Goal: Task Accomplishment & Management: Manage account settings

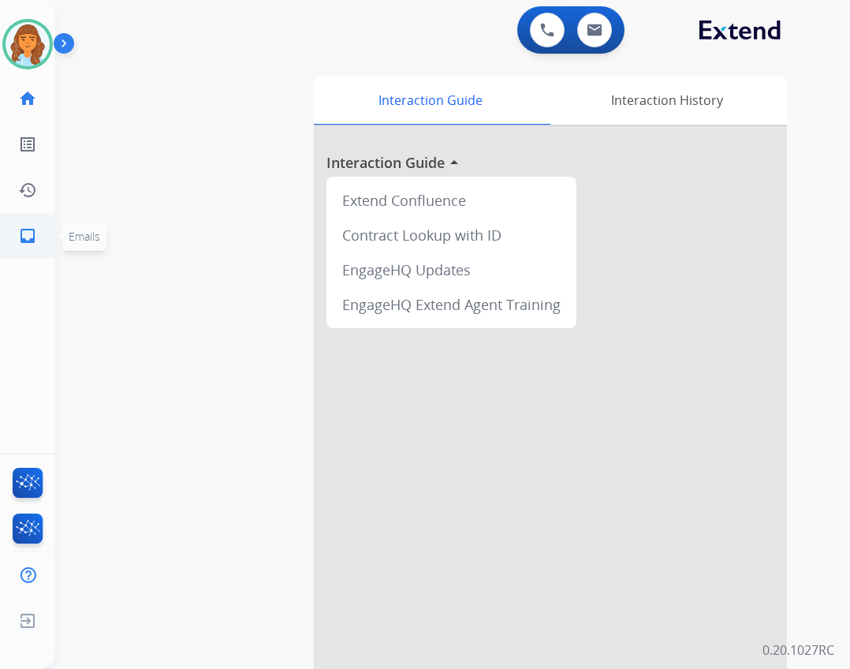
click at [36, 239] on mat-icon "inbox" at bounding box center [27, 235] width 19 height 19
select select "**********"
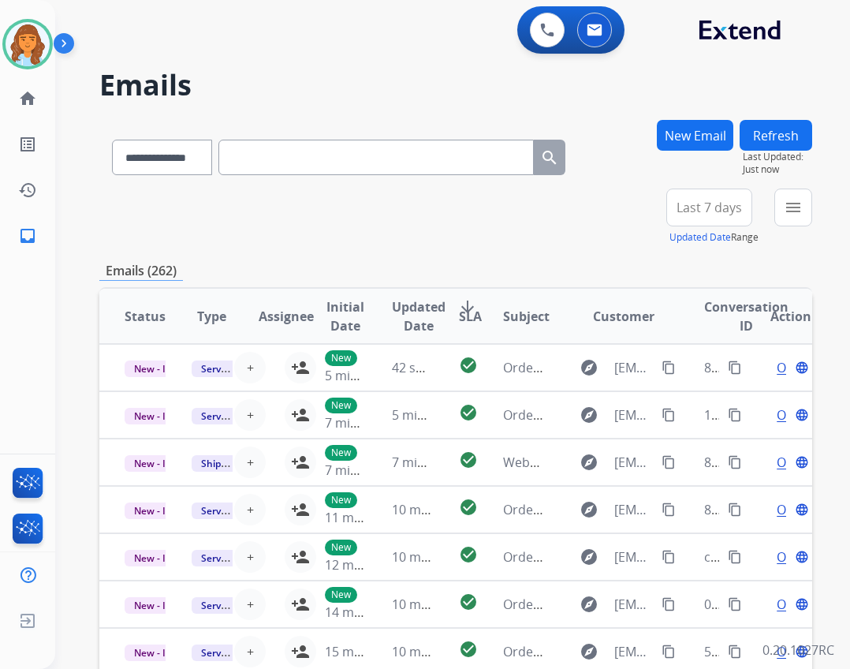
click at [784, 226] on div "menu Type Claims Adjudication Customer Support Escalation Service Support Shipp…" at bounding box center [793, 216] width 38 height 57
click at [796, 216] on mat-icon "menu" at bounding box center [793, 207] width 19 height 19
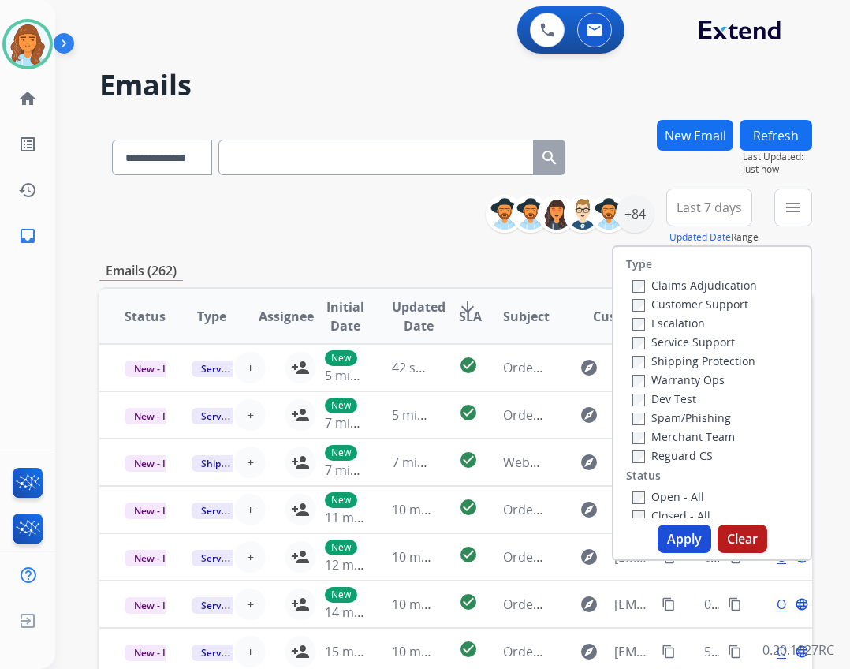
click at [663, 450] on label "Reguard CS" at bounding box center [672, 455] width 80 height 15
click at [635, 363] on label "Shipping Protection" at bounding box center [693, 360] width 123 height 15
click at [644, 499] on label "Open - All" at bounding box center [668, 496] width 72 height 15
click at [674, 538] on button "Apply" at bounding box center [685, 538] width 54 height 28
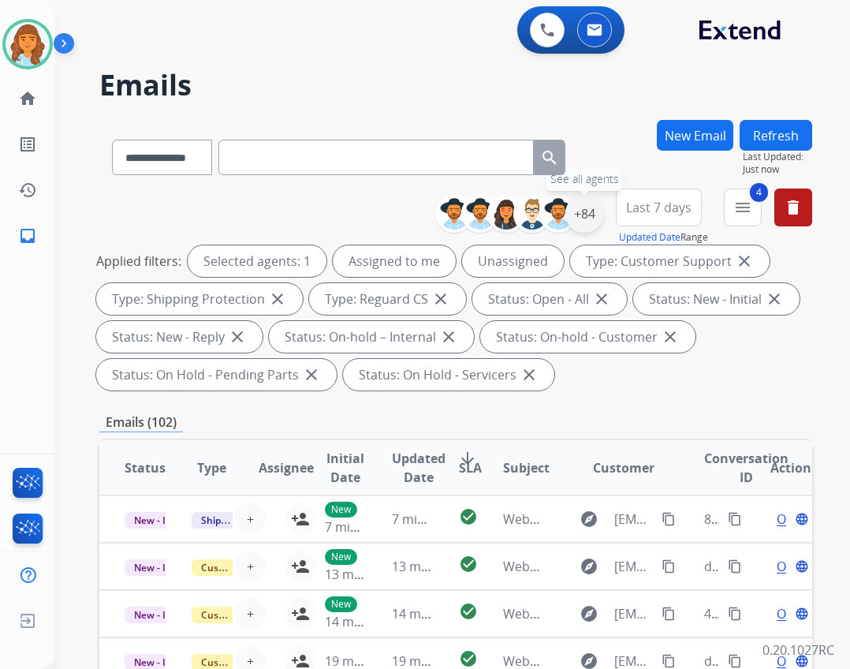
click at [576, 213] on div "+84" at bounding box center [584, 214] width 38 height 38
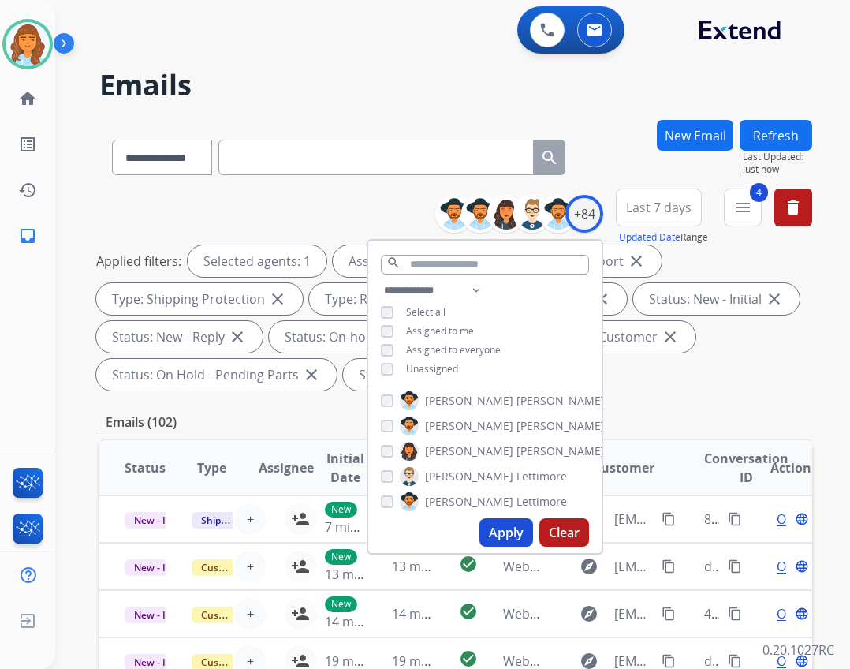
click at [485, 538] on button "Apply" at bounding box center [506, 532] width 54 height 28
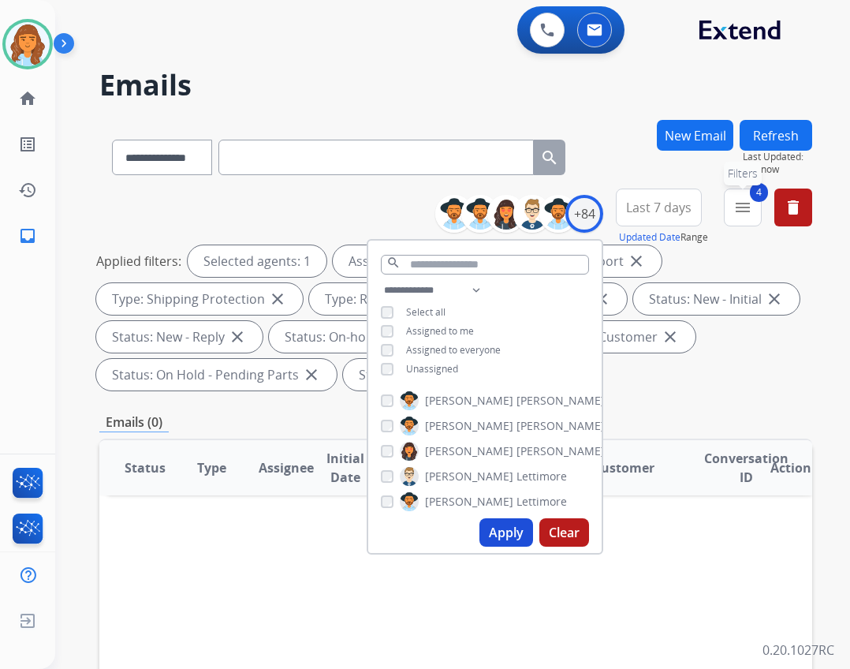
click at [740, 222] on button "4 menu Filters" at bounding box center [743, 207] width 38 height 38
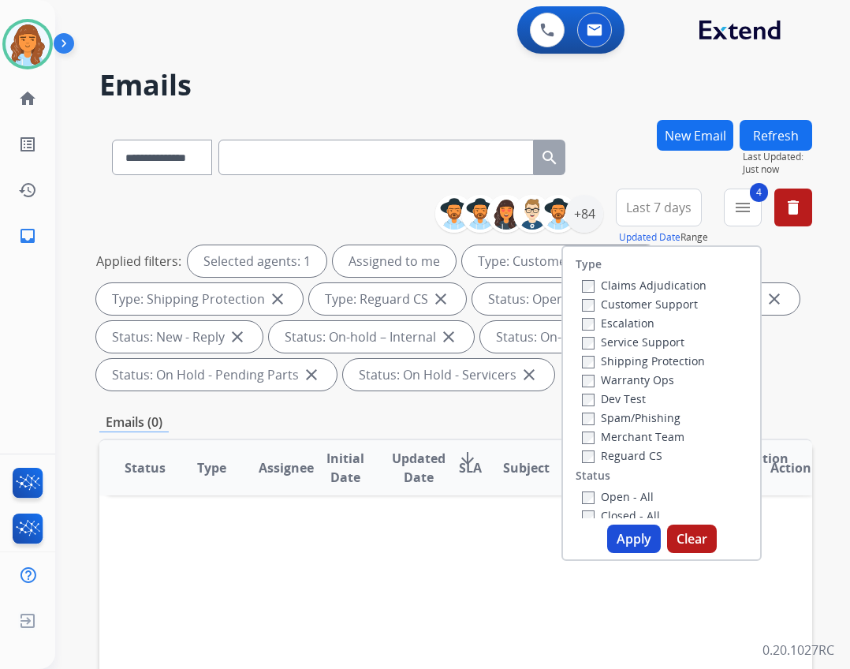
click at [624, 542] on button "Apply" at bounding box center [634, 538] width 54 height 28
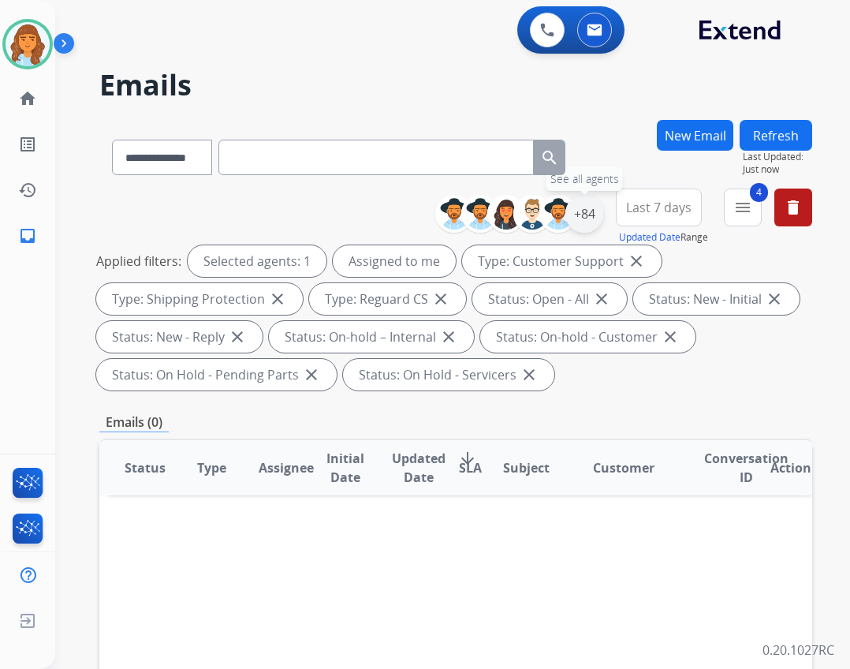
click at [587, 227] on div "+84" at bounding box center [584, 214] width 38 height 38
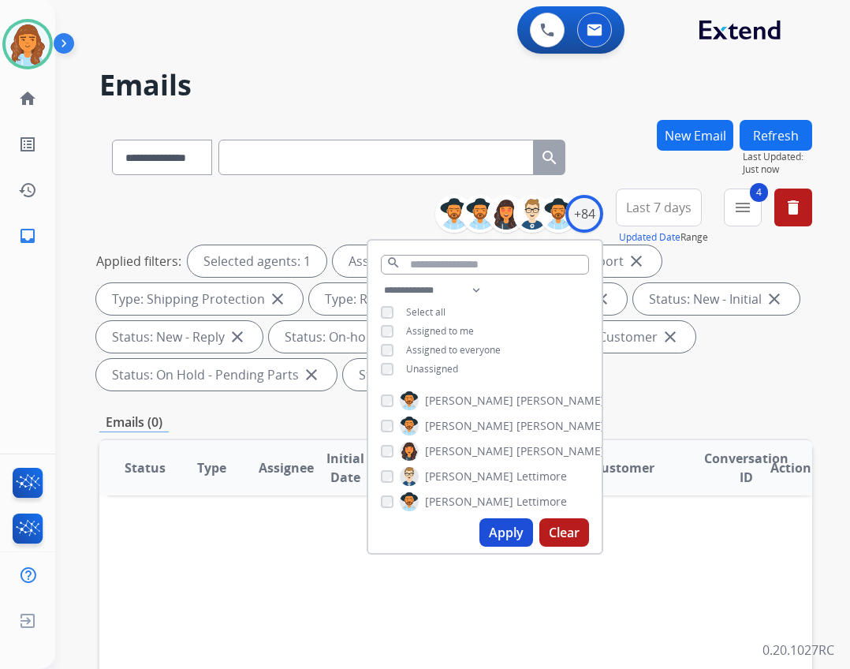
click at [416, 369] on span "Unassigned" at bounding box center [432, 368] width 52 height 13
click at [379, 319] on div "**********" at bounding box center [484, 331] width 233 height 101
drag, startPoint x: 699, startPoint y: 397, endPoint x: 702, endPoint y: 409, distance: 12.2
click at [705, 409] on div "**********" at bounding box center [455, 584] width 713 height 929
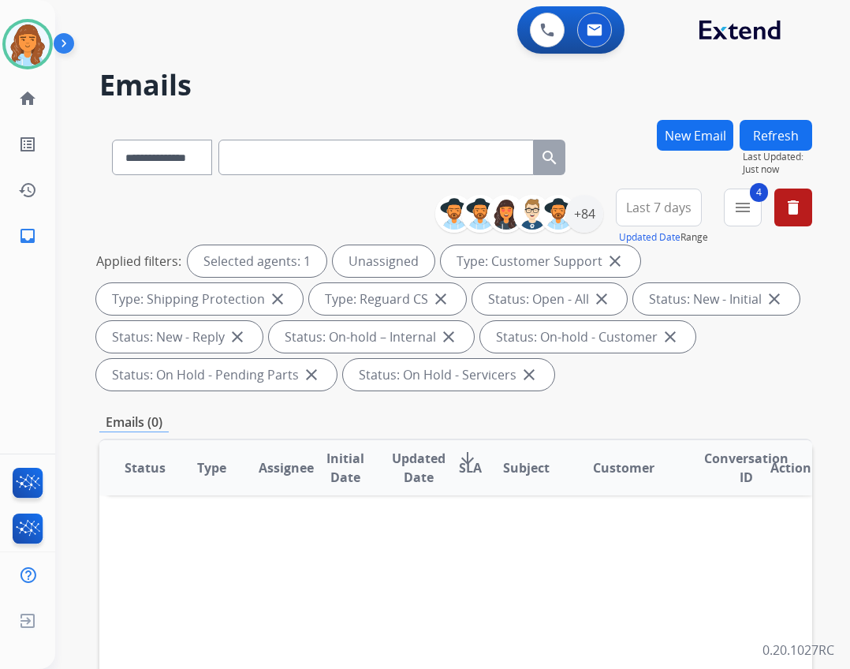
click at [588, 218] on div "+84" at bounding box center [584, 214] width 38 height 38
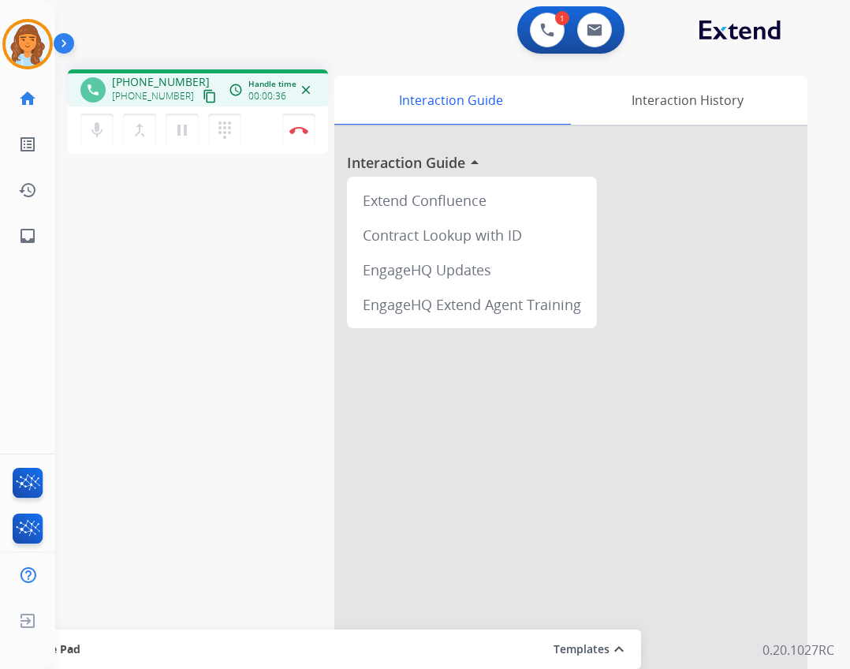
click at [181, 97] on div "[PHONE_NUMBER] content_copy" at bounding box center [165, 96] width 107 height 19
click at [203, 95] on mat-icon "content_copy" at bounding box center [210, 96] width 14 height 14
click at [307, 121] on button "Disconnect" at bounding box center [298, 130] width 33 height 33
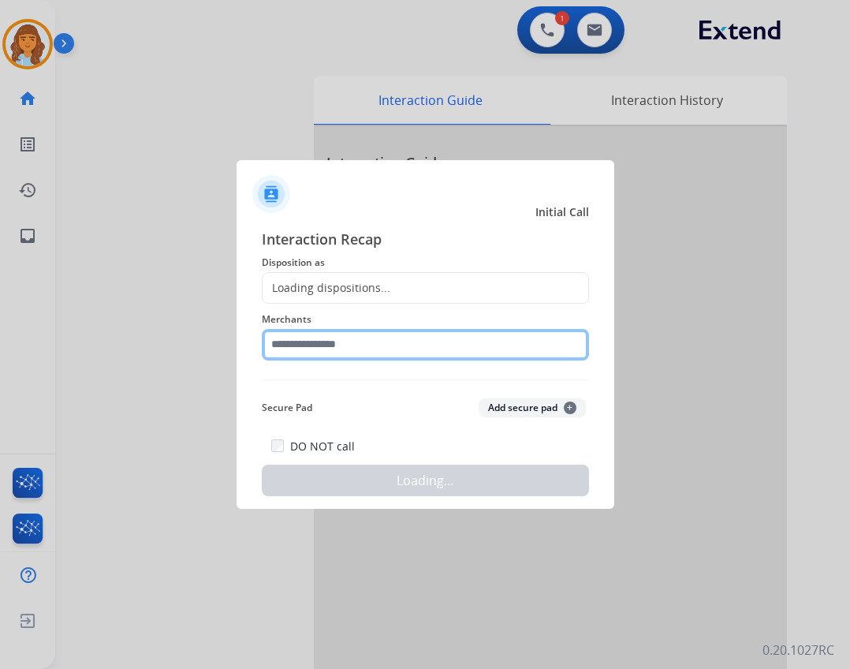
click at [348, 336] on input "text" at bounding box center [425, 345] width 327 height 32
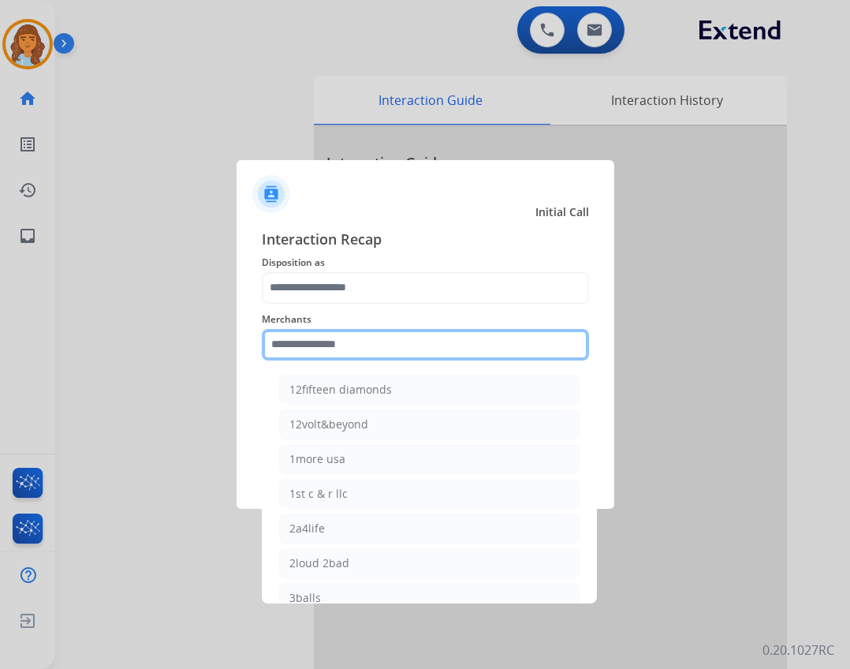
click at [345, 352] on input "text" at bounding box center [425, 345] width 327 height 32
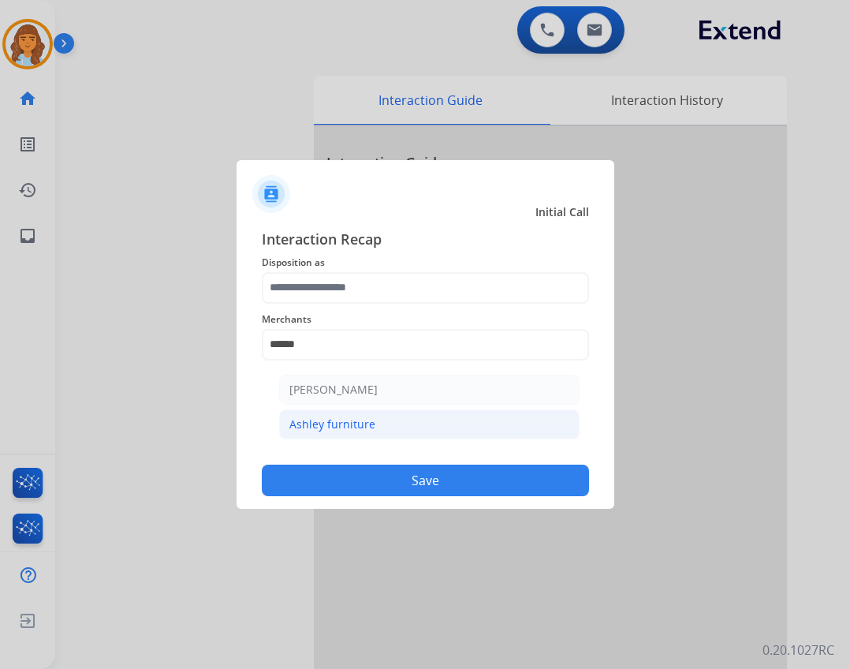
click at [413, 430] on li "Ashley furniture" at bounding box center [429, 424] width 300 height 30
type input "**********"
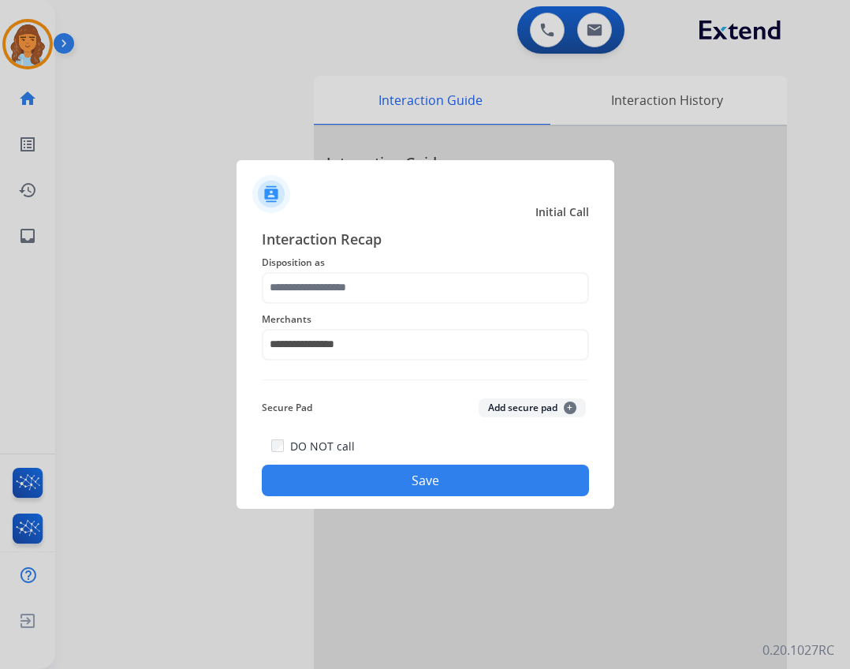
click at [406, 311] on span "Merchants" at bounding box center [425, 319] width 327 height 19
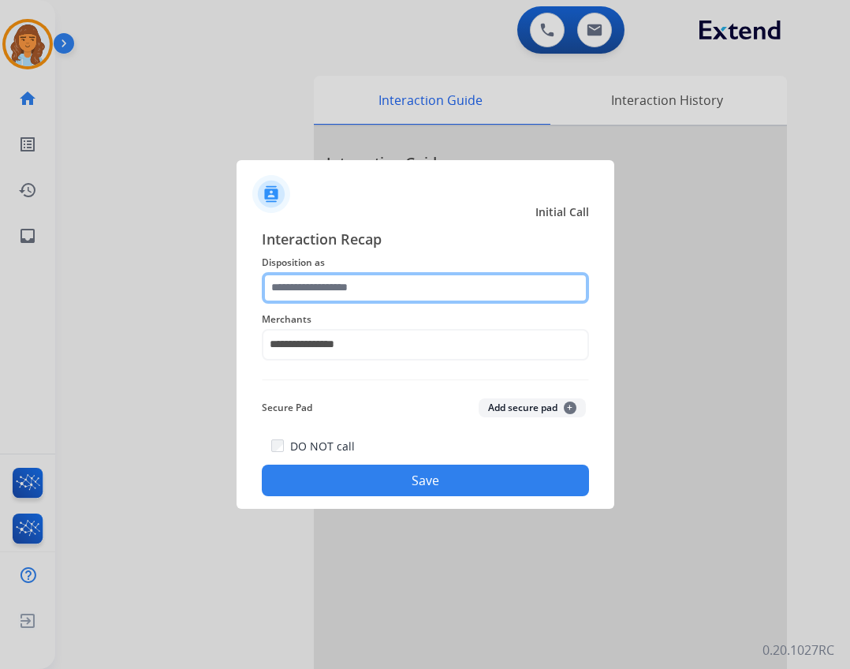
click at [401, 288] on input "text" at bounding box center [425, 288] width 327 height 32
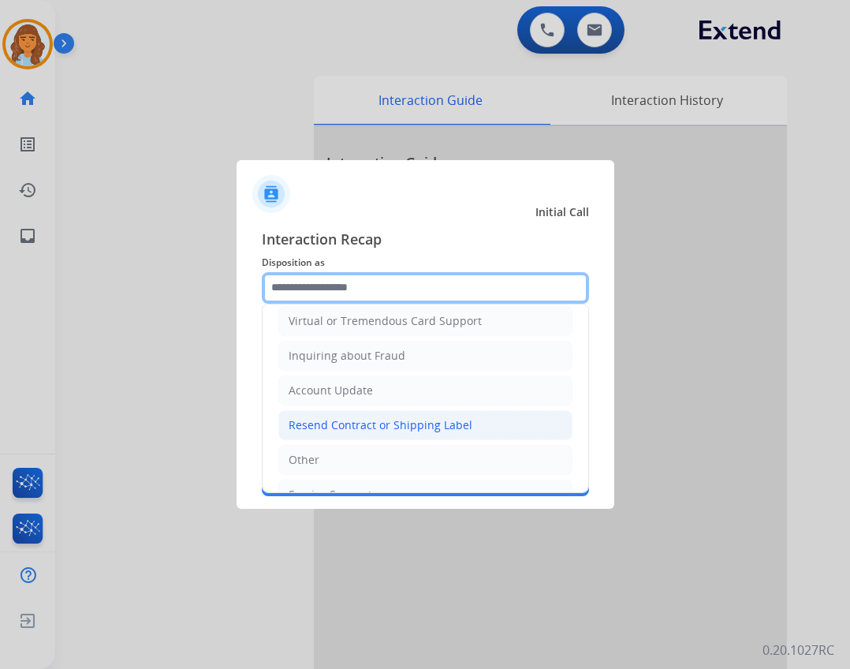
scroll to position [246, 0]
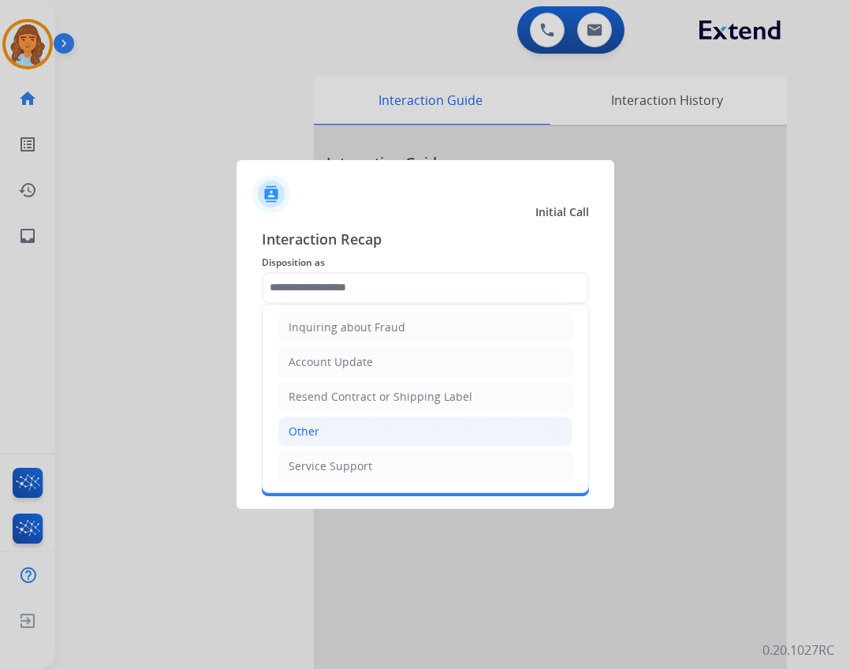
click at [363, 427] on li "Other" at bounding box center [425, 431] width 294 height 30
type input "*****"
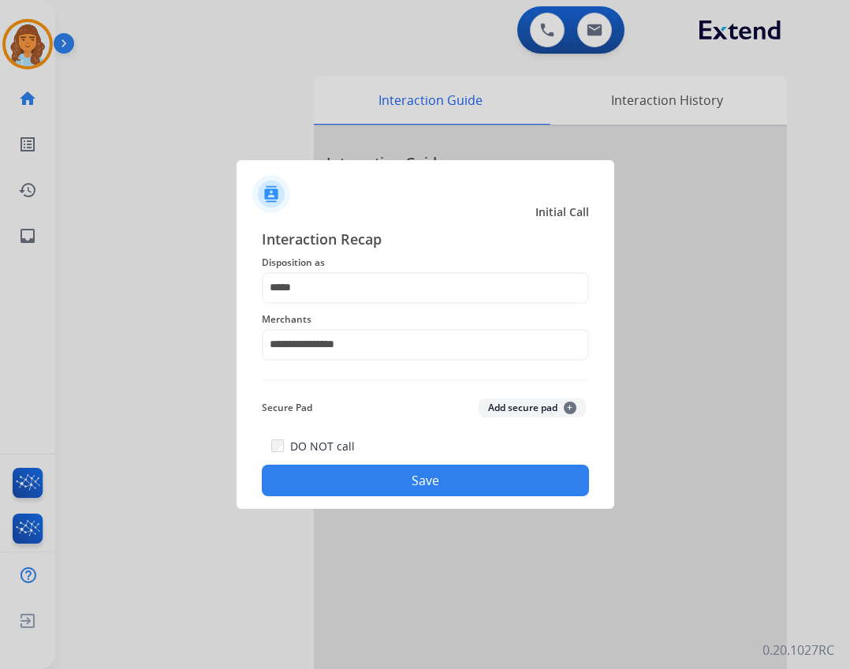
click at [371, 478] on button "Save" at bounding box center [425, 480] width 327 height 32
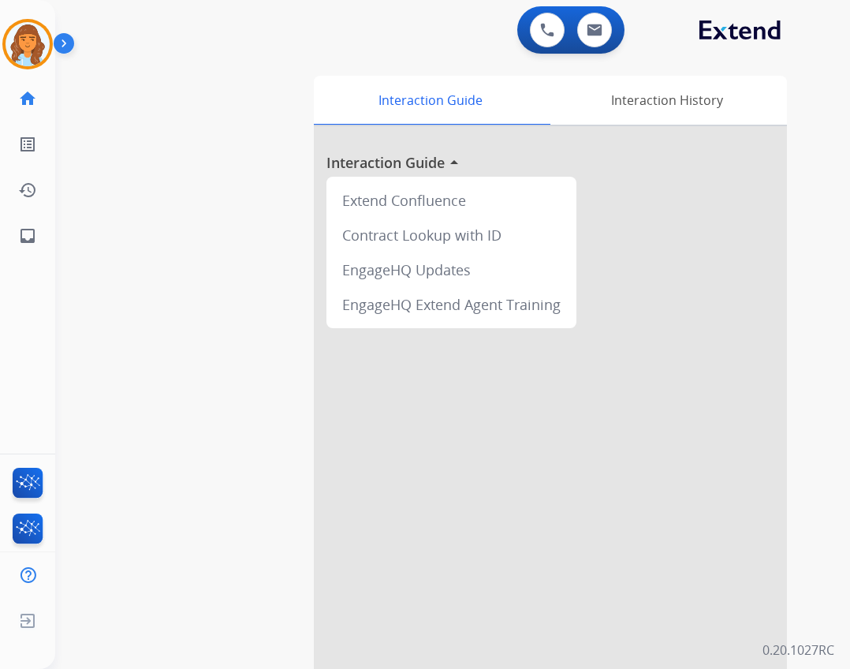
click at [28, 69] on div "Deambrana AfterCallWork Edit Avatar Agent: Deambrana Routing Profile: Extend_Tr…" at bounding box center [27, 129] width 55 height 259
click at [60, 52] on img at bounding box center [67, 47] width 27 height 30
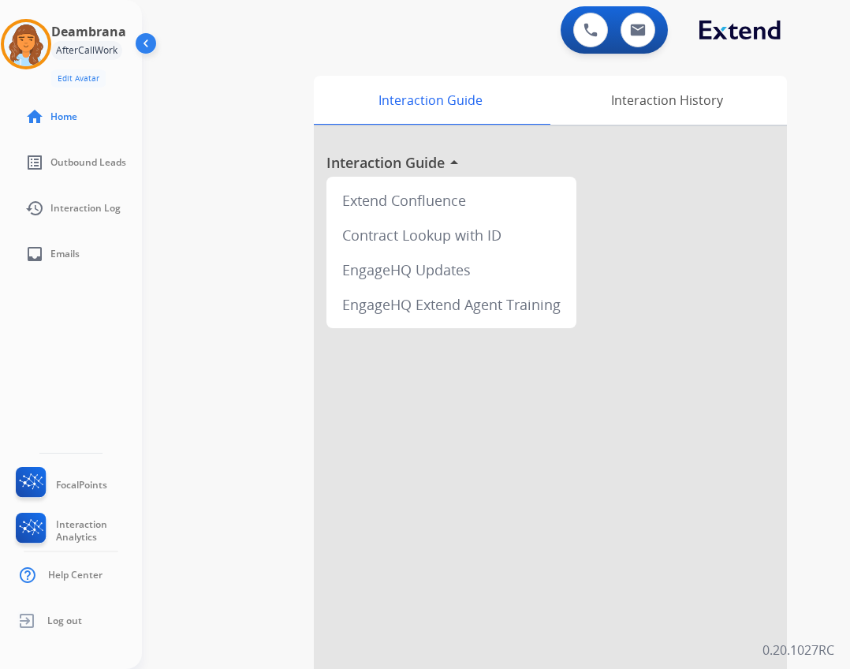
drag, startPoint x: 35, startPoint y: 44, endPoint x: 117, endPoint y: 67, distance: 85.1
click at [34, 44] on img at bounding box center [26, 44] width 44 height 44
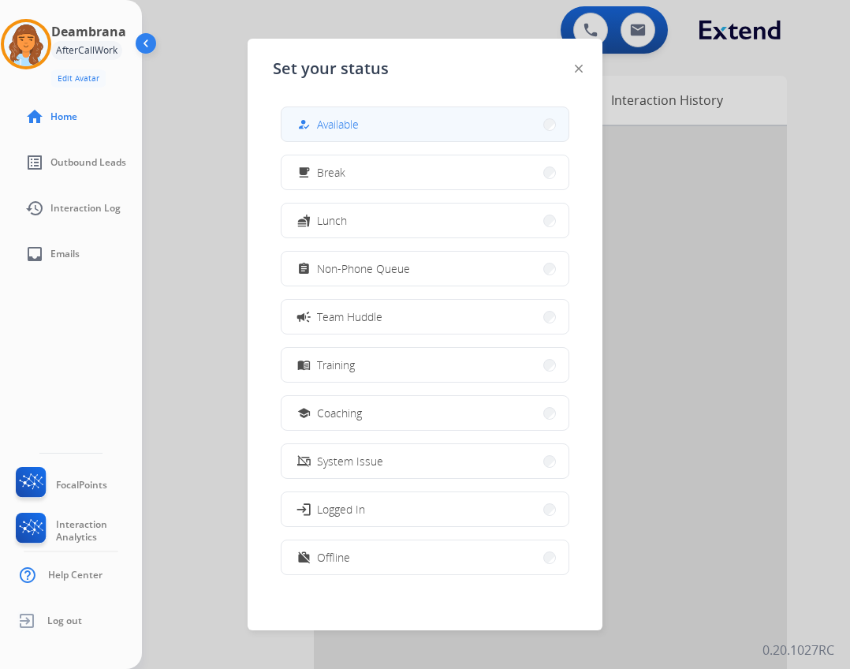
click at [343, 125] on span "Available" at bounding box center [338, 124] width 42 height 17
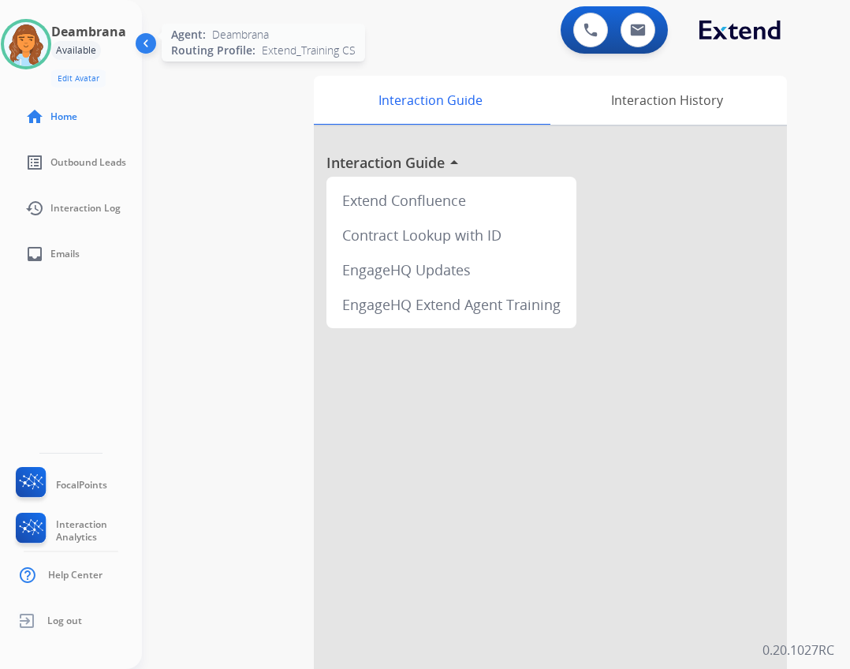
click at [26, 44] on img at bounding box center [26, 44] width 44 height 44
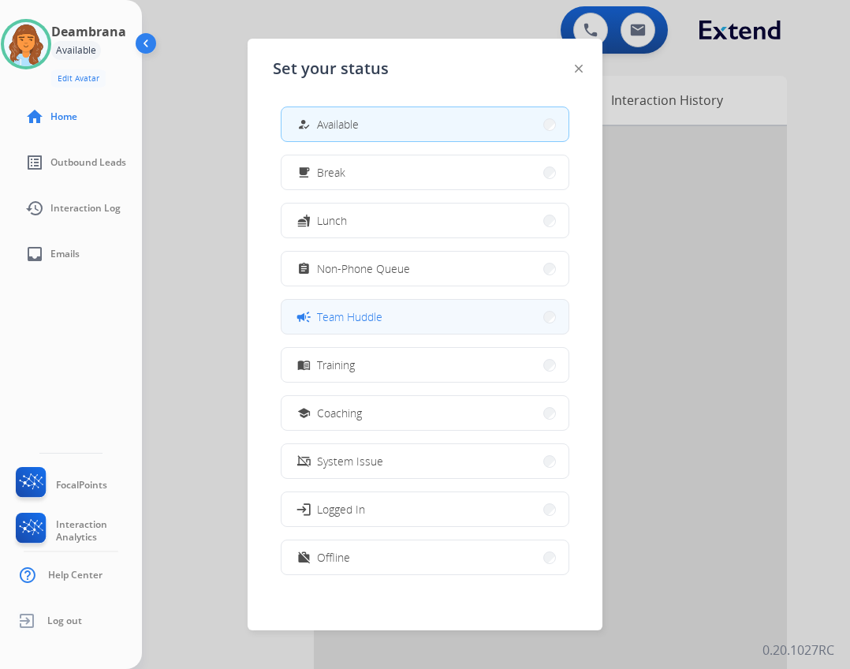
click at [373, 318] on span "Team Huddle" at bounding box center [349, 316] width 65 height 17
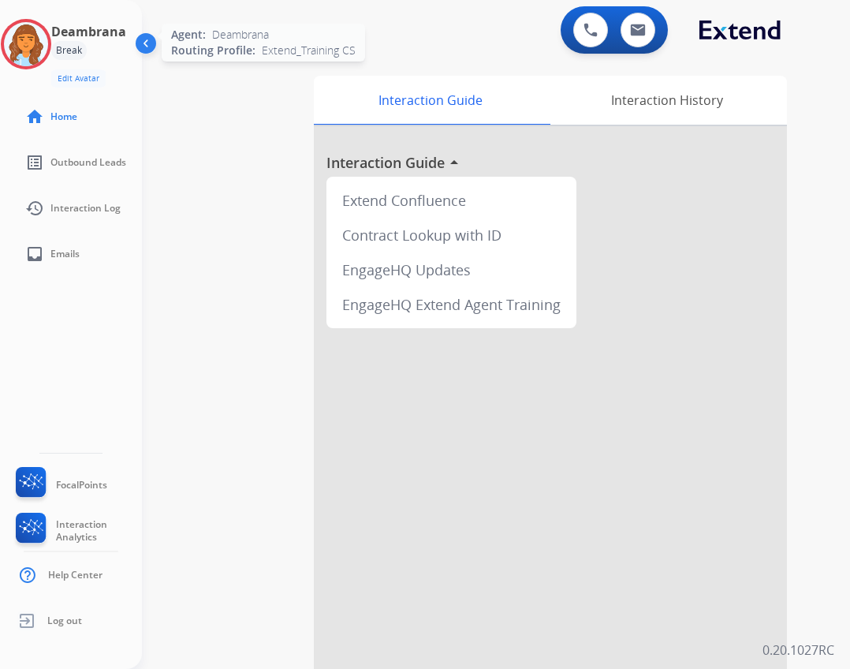
click at [9, 50] on img at bounding box center [26, 44] width 44 height 44
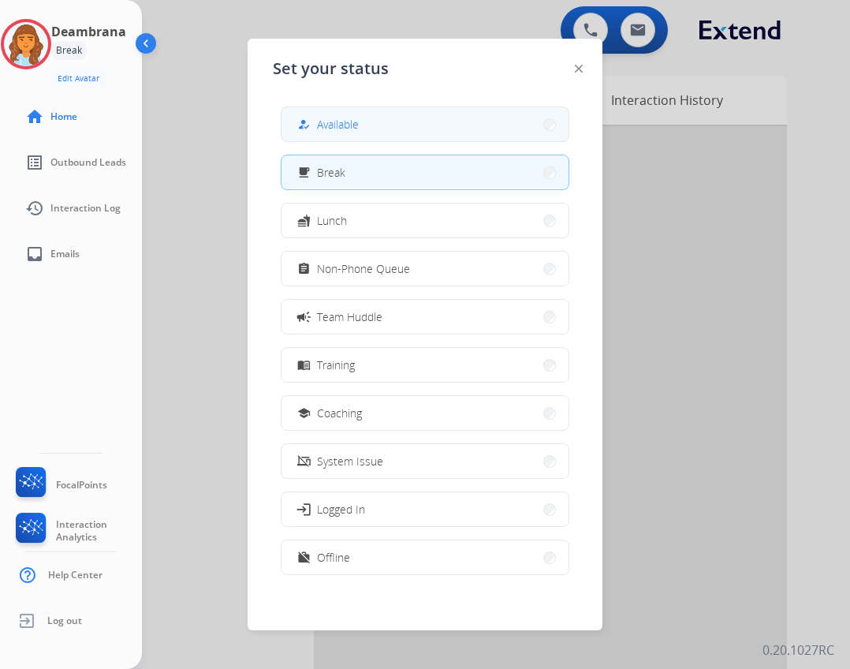
click at [382, 142] on div "how_to_reg Available free_breakfast Break fastfood Lunch assignment Non-Phone Q…" at bounding box center [425, 342] width 304 height 497
drag, startPoint x: 381, startPoint y: 140, endPoint x: 379, endPoint y: 129, distance: 11.9
click at [379, 129] on button "how_to_reg Available" at bounding box center [424, 124] width 287 height 34
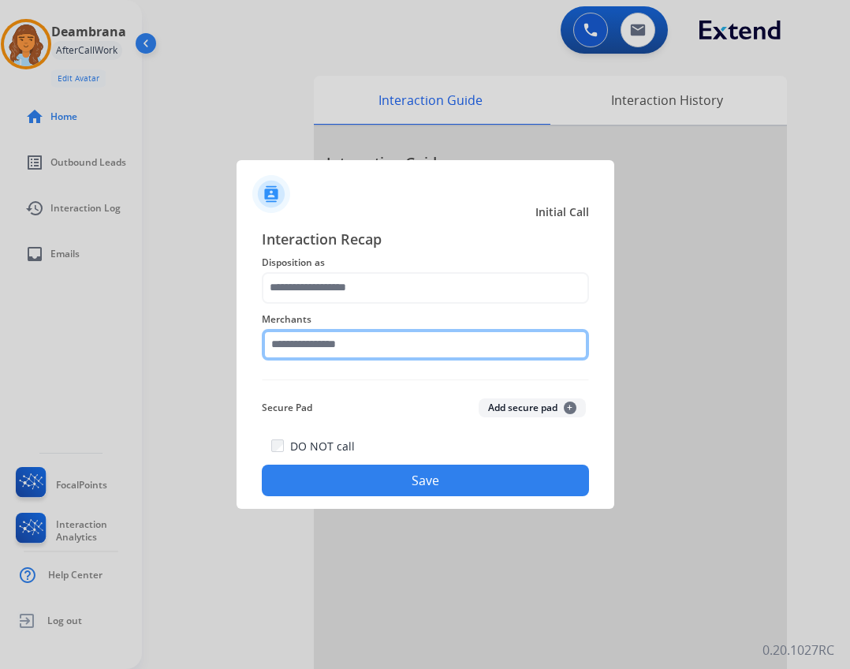
click at [441, 347] on input "text" at bounding box center [425, 345] width 327 height 32
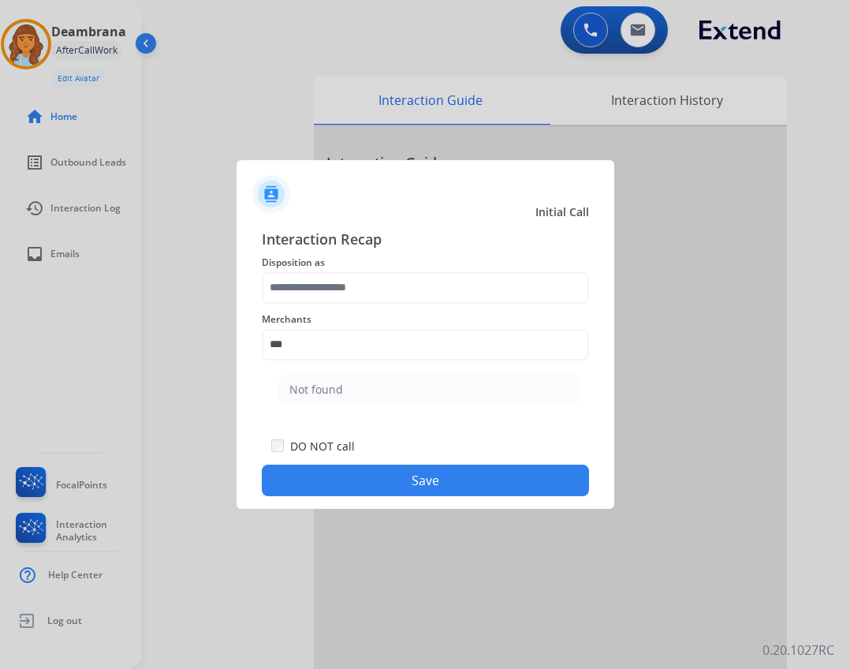
drag, startPoint x: 311, startPoint y: 391, endPoint x: 320, endPoint y: 370, distance: 23.0
click at [311, 390] on div "Not found" at bounding box center [316, 390] width 54 height 16
type input "*********"
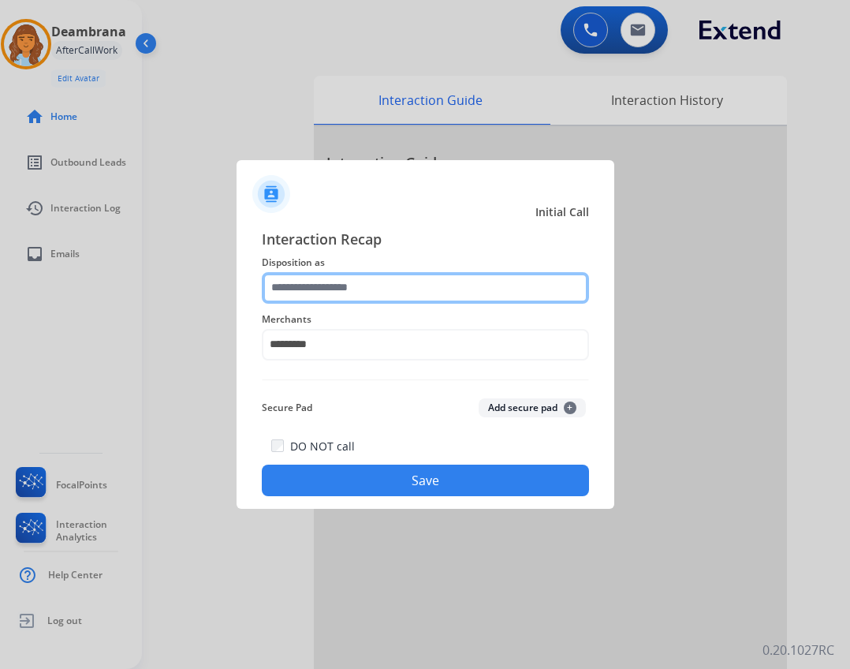
click at [342, 296] on input "text" at bounding box center [425, 288] width 327 height 32
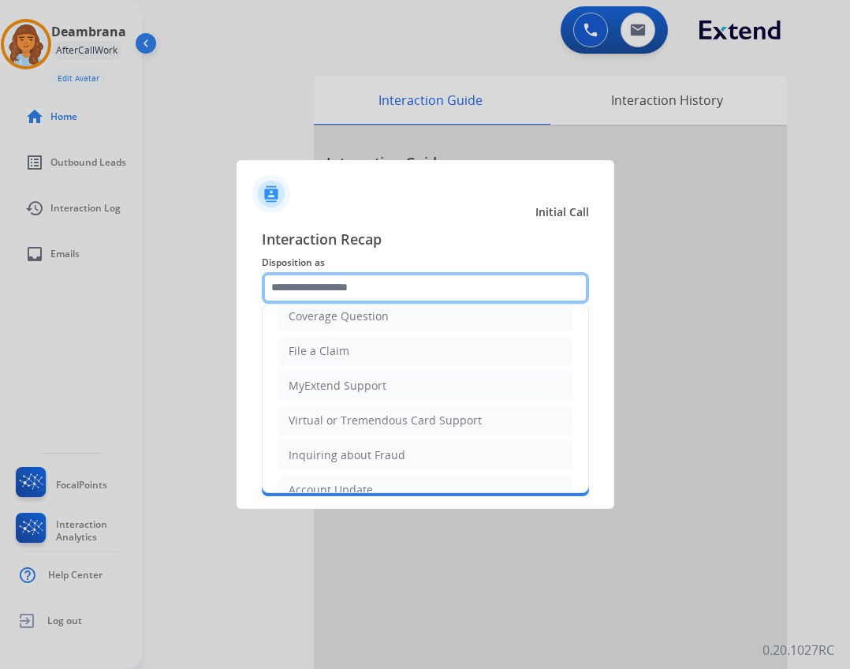
scroll to position [237, 0]
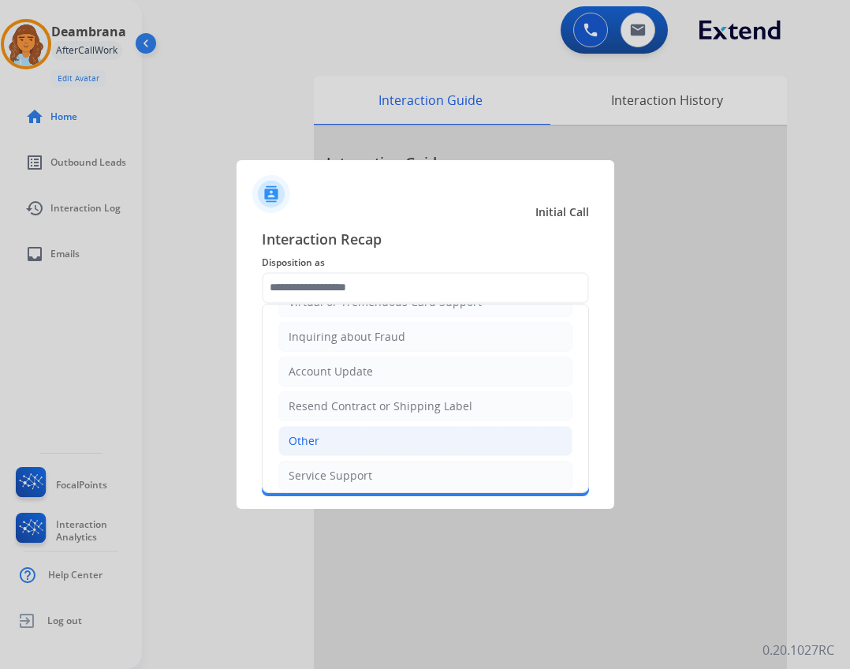
click at [353, 446] on li "Other" at bounding box center [425, 441] width 294 height 30
type input "*****"
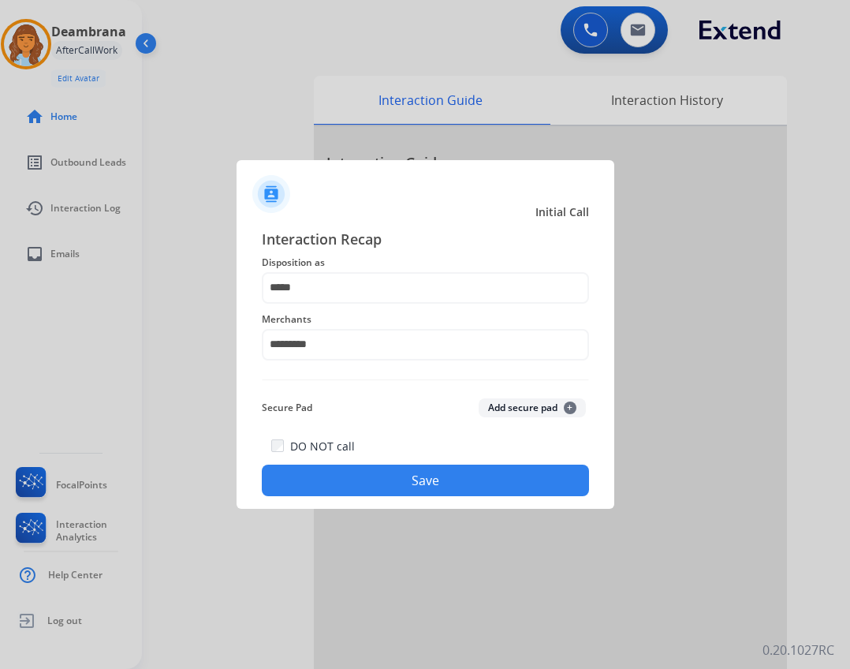
click at [384, 481] on button "Save" at bounding box center [425, 480] width 327 height 32
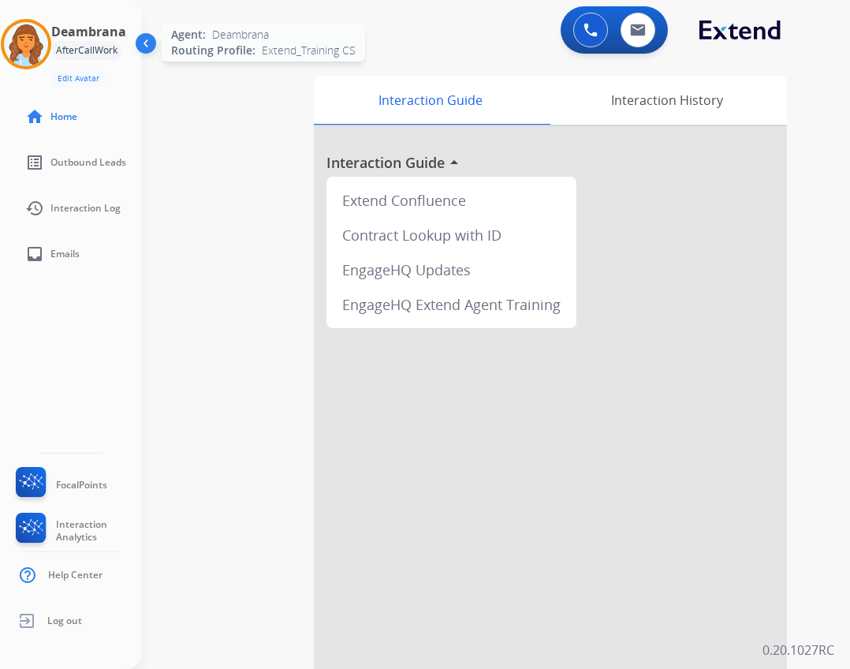
click at [39, 27] on img at bounding box center [26, 44] width 44 height 44
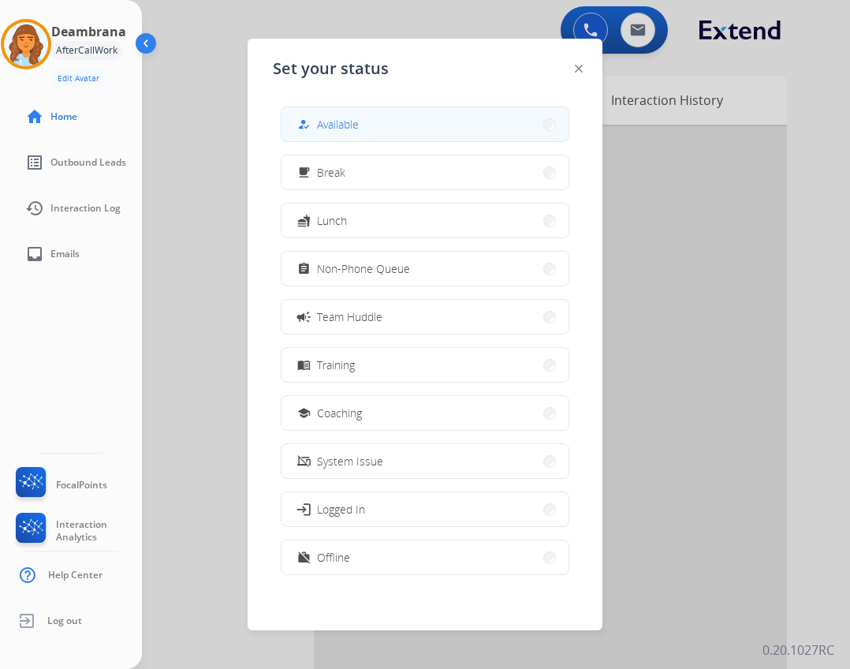
click at [427, 136] on button "how_to_reg Available" at bounding box center [424, 124] width 287 height 34
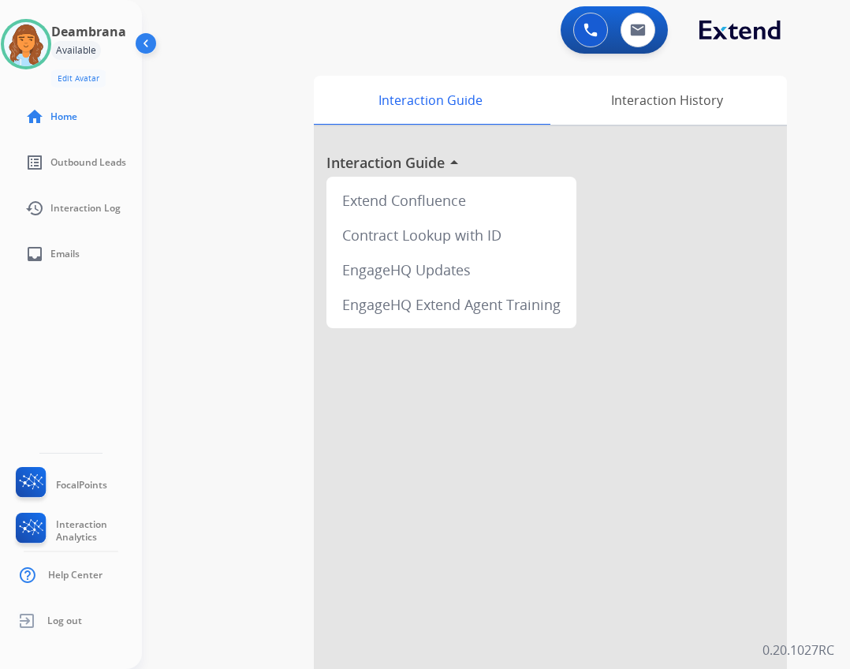
click at [391, 61] on div "swap_horiz Break voice bridge close_fullscreen Connect 3-Way Call merge_type Se…" at bounding box center [477, 386] width 670 height 658
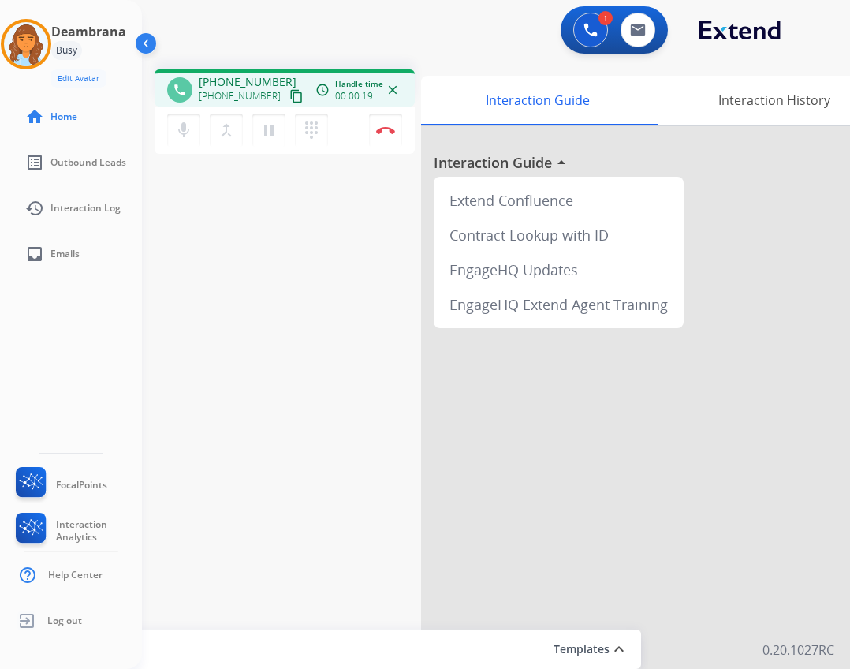
click at [206, 251] on div "phone [PHONE_NUMBER] [PHONE_NUMBER] content_copy access_time Call metrics Queue…" at bounding box center [477, 386] width 670 height 658
click at [289, 96] on mat-icon "content_copy" at bounding box center [296, 96] width 14 height 14
click at [263, 138] on mat-icon "pause" at bounding box center [268, 130] width 19 height 19
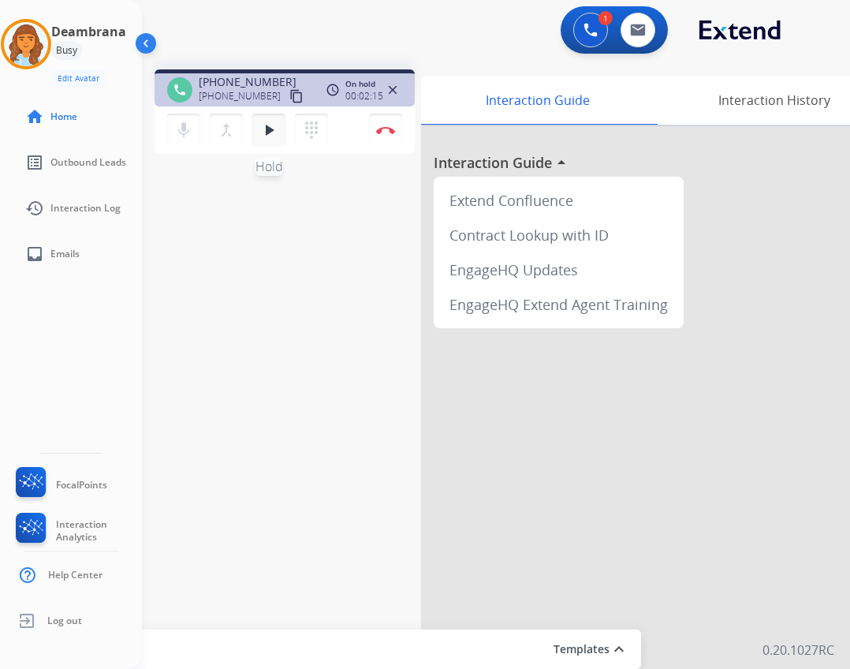
click at [271, 136] on mat-icon "play_arrow" at bounding box center [268, 130] width 19 height 19
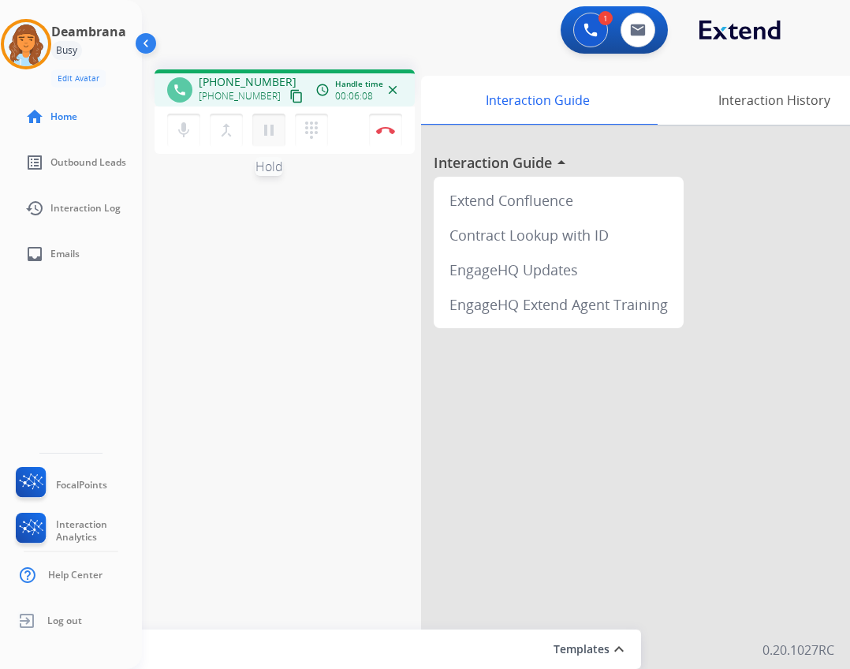
click at [278, 133] on mat-icon "pause" at bounding box center [268, 130] width 19 height 19
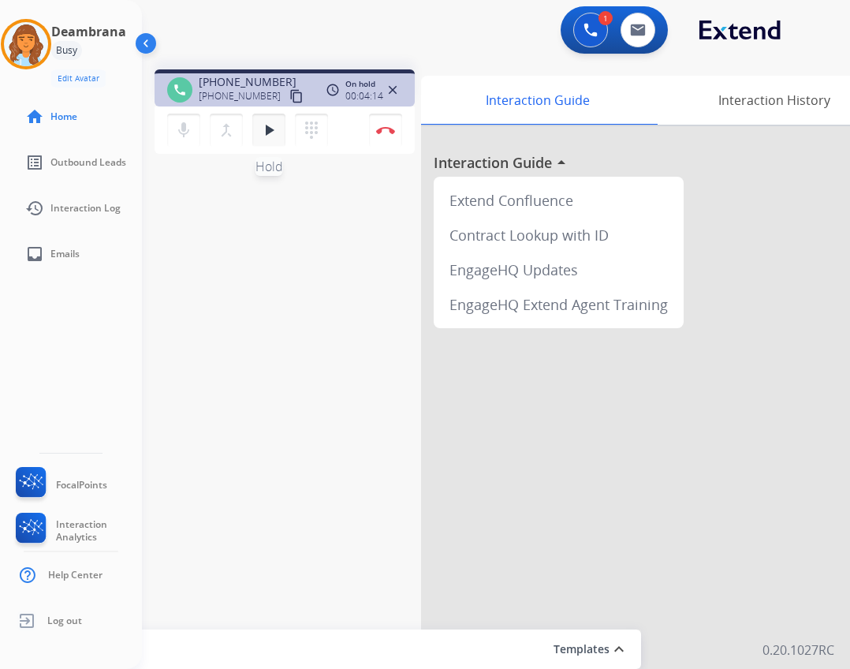
click at [281, 136] on button "play_arrow Hold" at bounding box center [268, 130] width 33 height 33
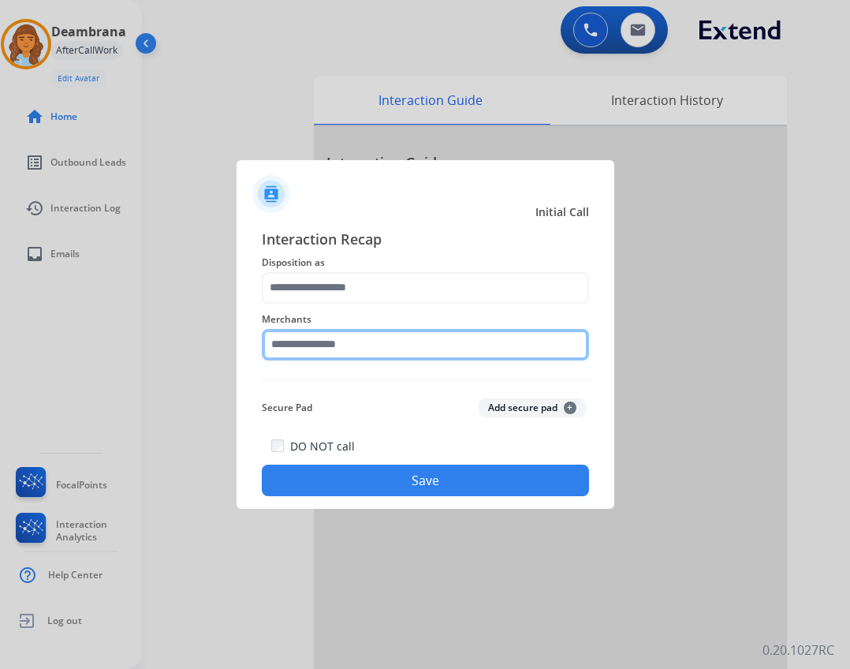
click at [427, 350] on input "text" at bounding box center [425, 345] width 327 height 32
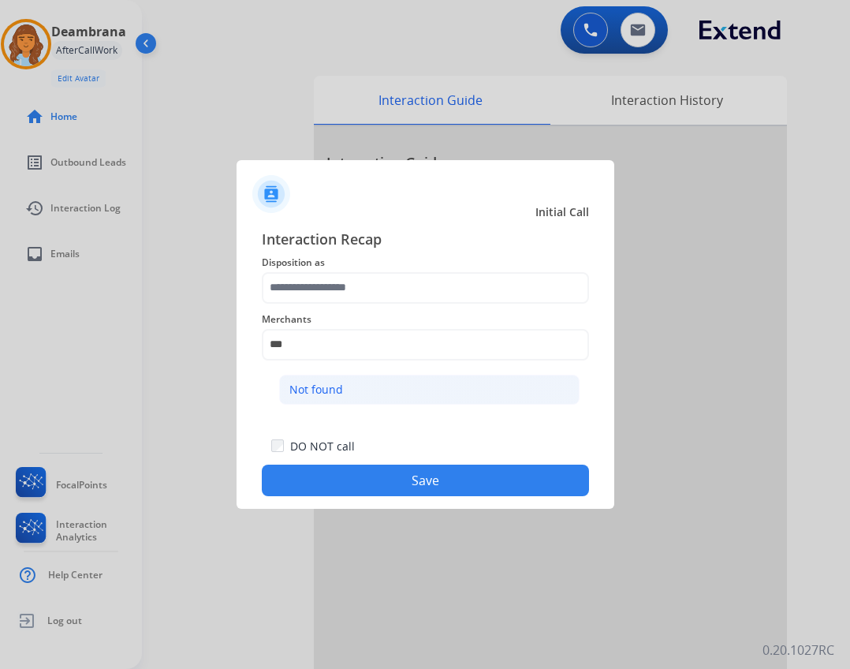
click at [332, 394] on div "Not found" at bounding box center [316, 390] width 54 height 16
type input "*********"
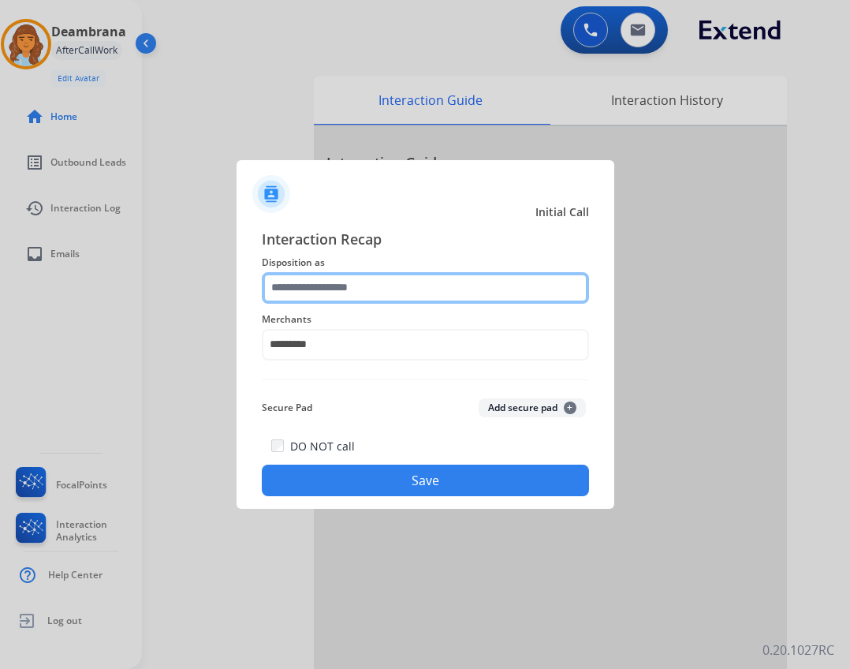
click at [326, 279] on input "text" at bounding box center [425, 288] width 327 height 32
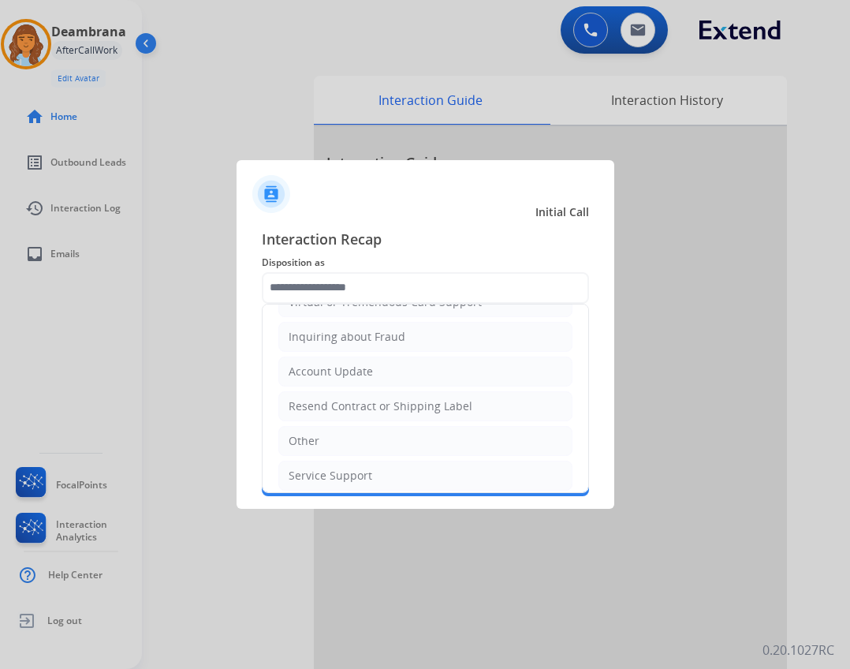
click at [395, 447] on li "Other" at bounding box center [425, 441] width 294 height 30
type input "*****"
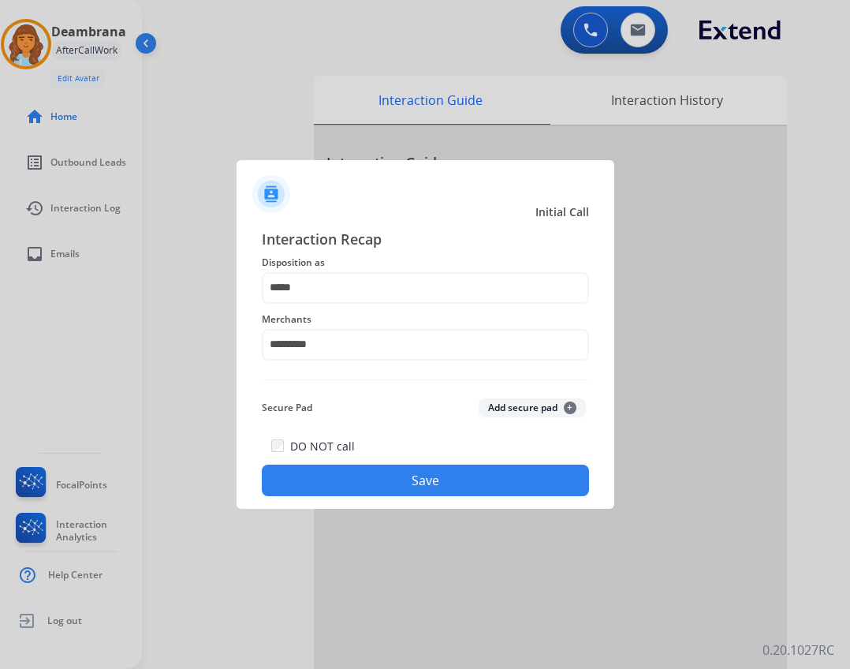
click at [398, 482] on button "Save" at bounding box center [425, 480] width 327 height 32
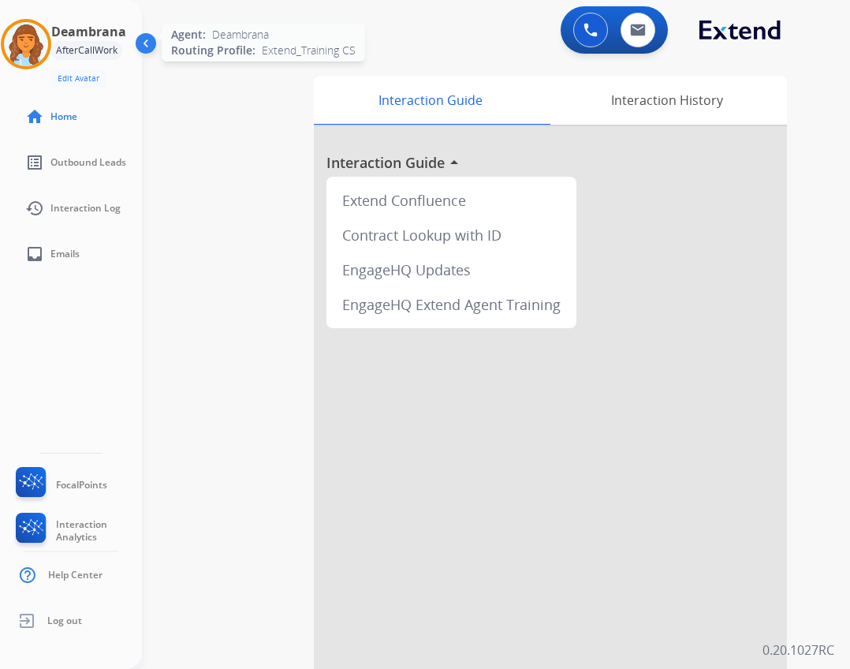
click at [24, 42] on img at bounding box center [26, 44] width 44 height 44
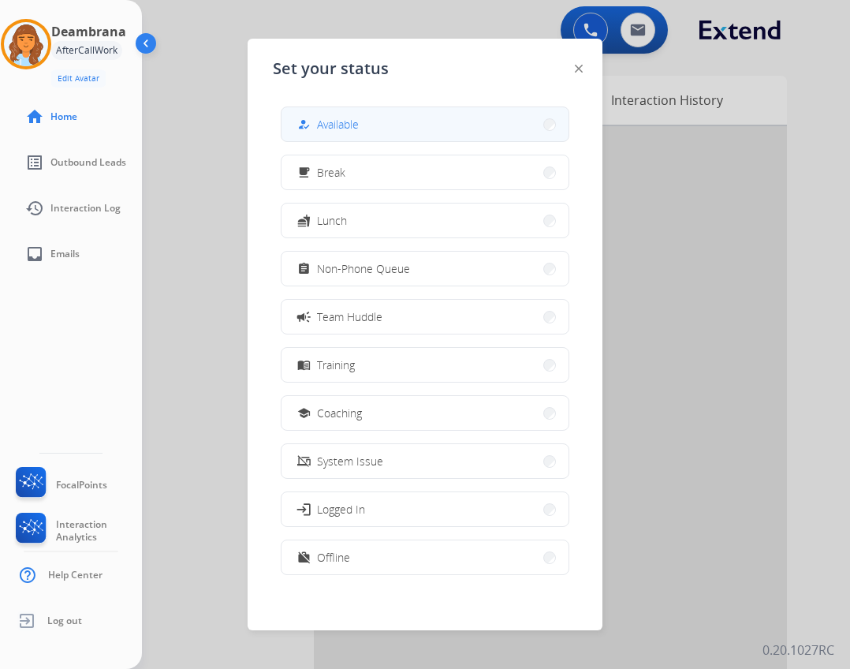
click at [343, 125] on span "Available" at bounding box center [338, 124] width 42 height 17
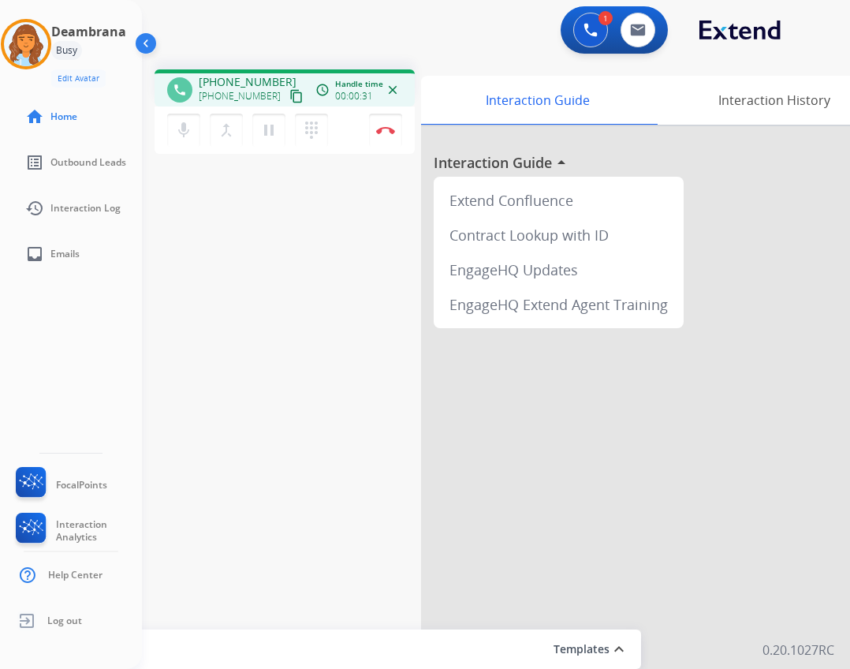
click at [289, 93] on mat-icon "content_copy" at bounding box center [296, 96] width 14 height 14
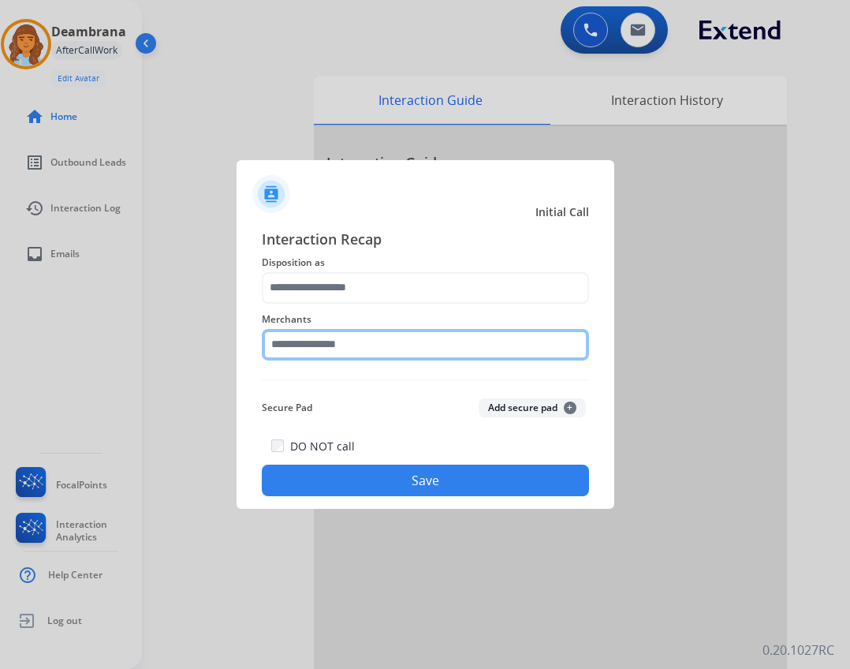
click at [372, 353] on input "text" at bounding box center [425, 345] width 327 height 32
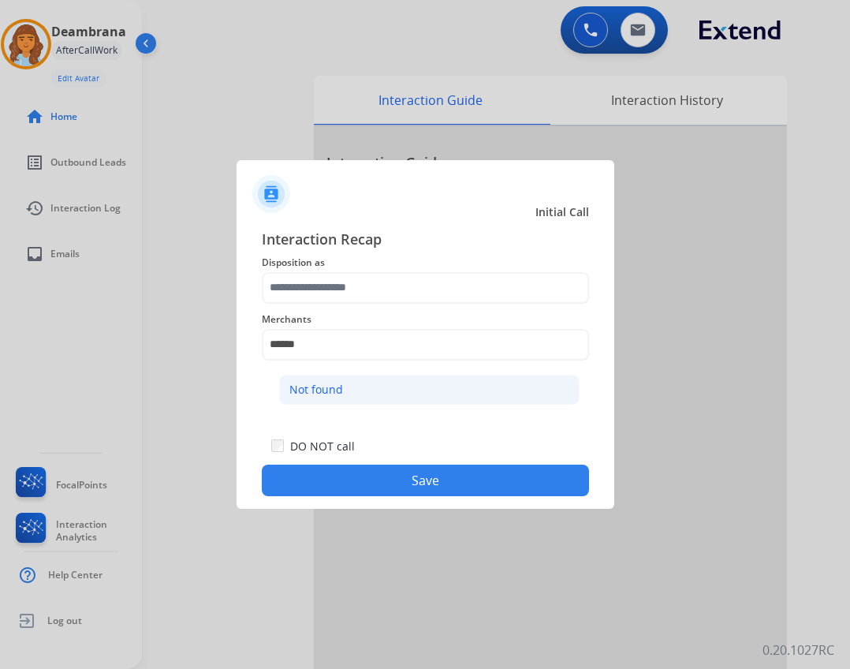
click at [431, 386] on li "Not found" at bounding box center [429, 389] width 300 height 30
type input "*********"
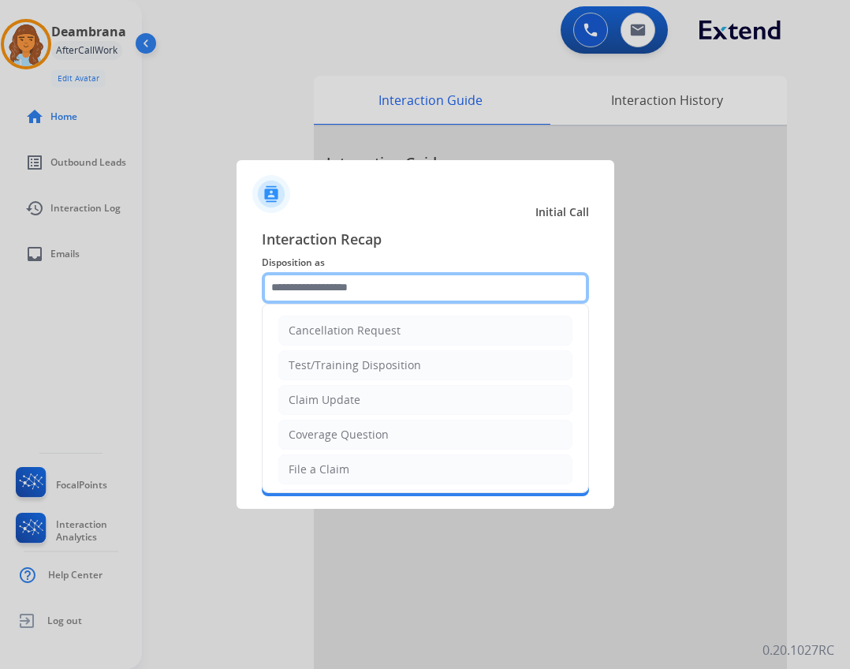
click at [389, 293] on input "text" at bounding box center [425, 288] width 327 height 32
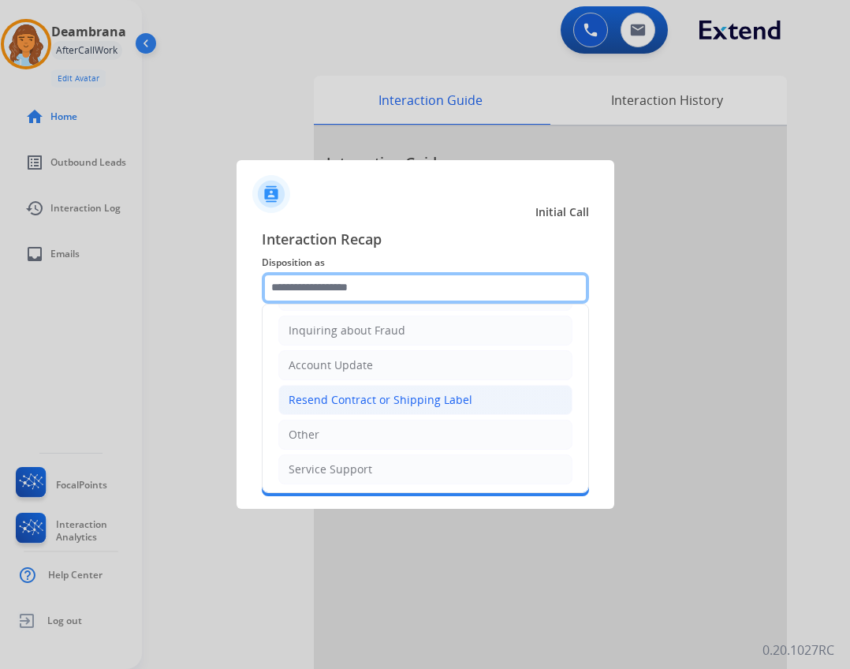
scroll to position [246, 0]
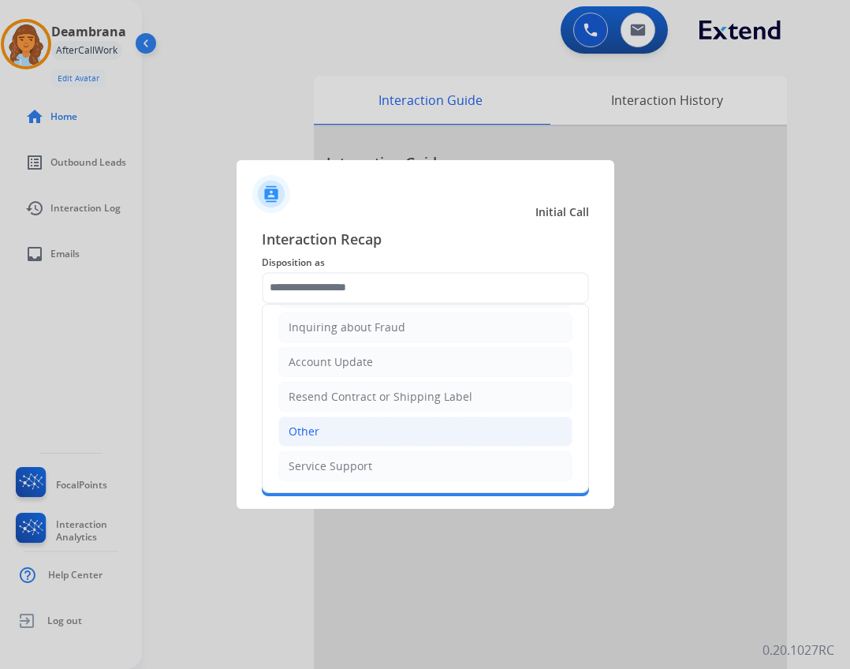
click at [352, 418] on li "Other" at bounding box center [425, 431] width 294 height 30
type input "*****"
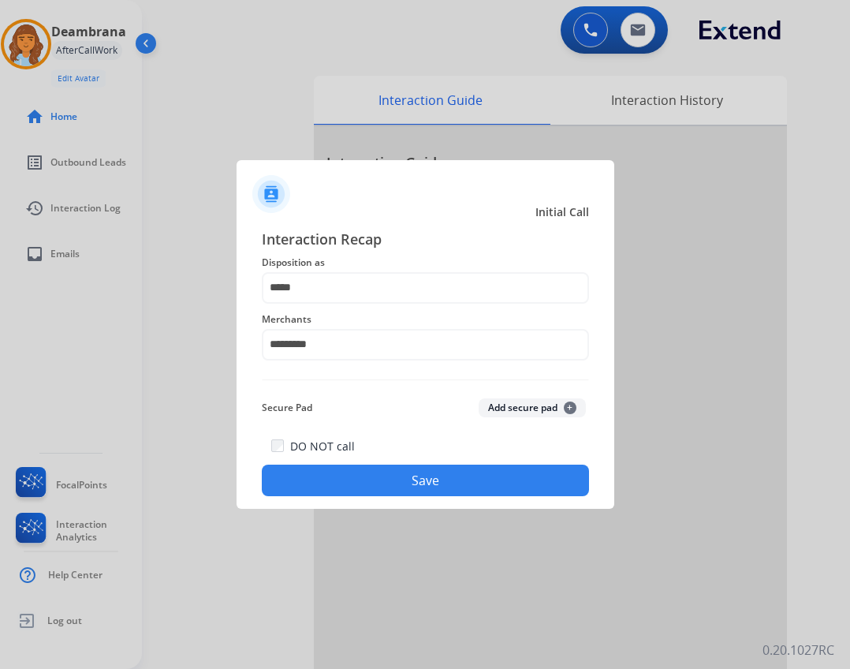
click at [412, 480] on button "Save" at bounding box center [425, 480] width 327 height 32
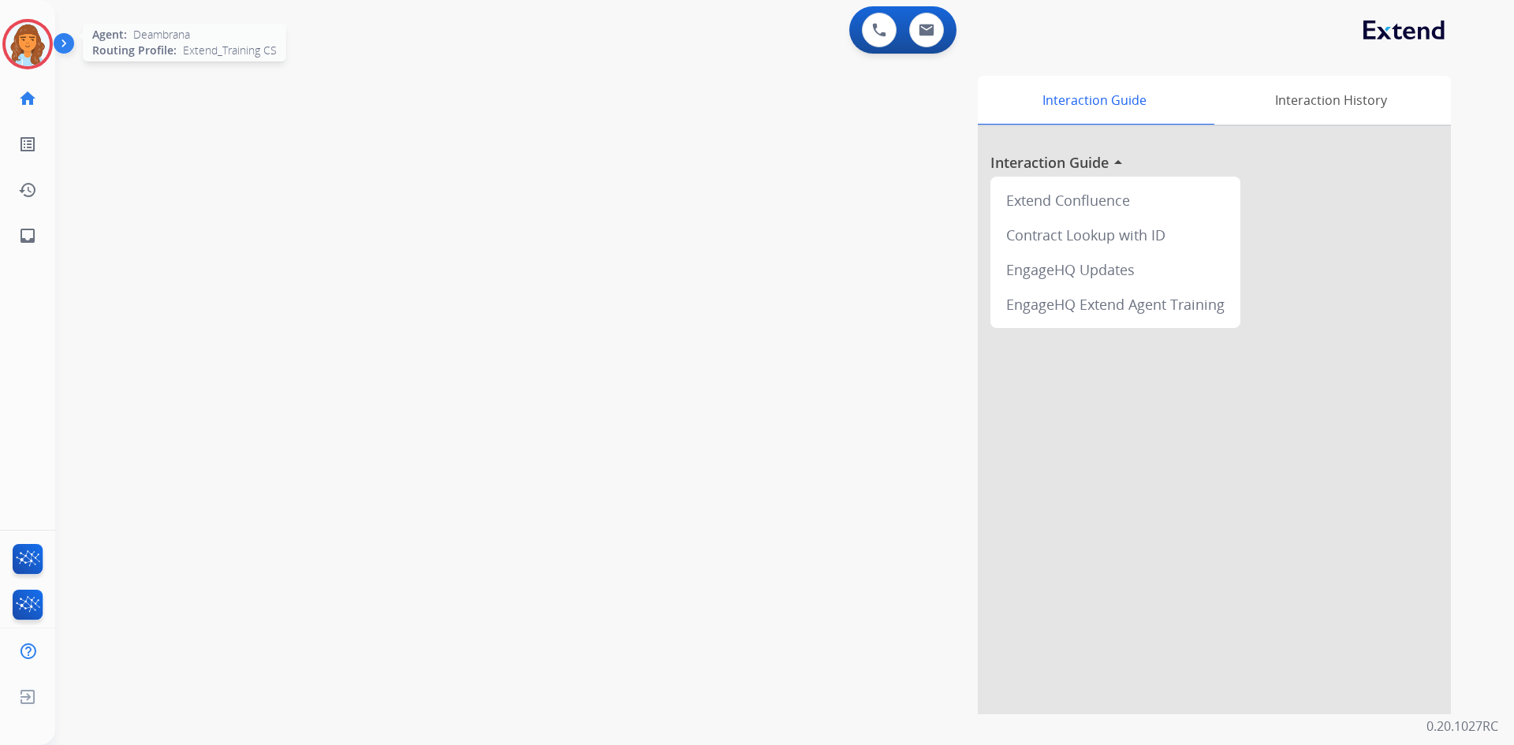
click at [17, 47] on img at bounding box center [28, 44] width 44 height 44
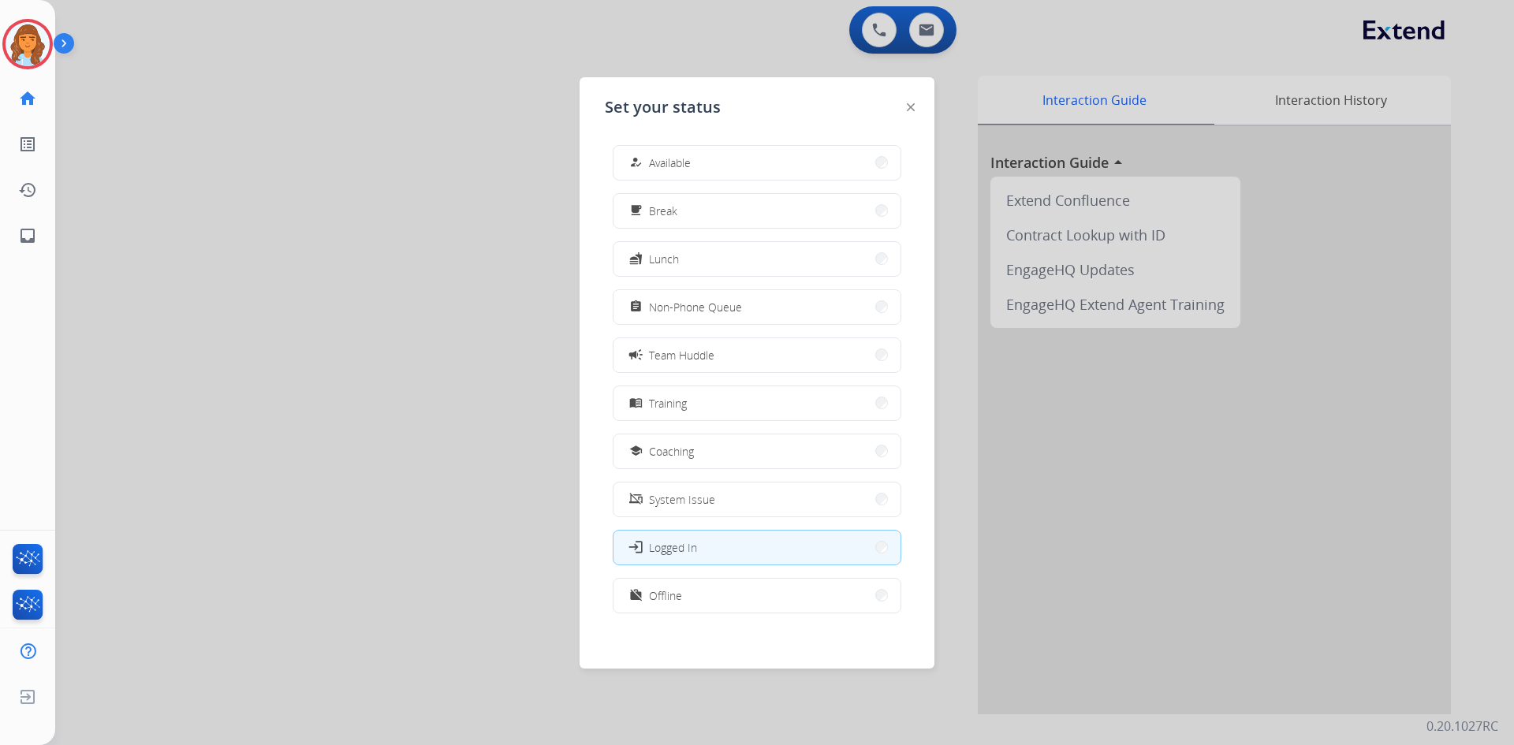
click at [670, 166] on span "Available" at bounding box center [670, 163] width 42 height 17
